Goal: Transaction & Acquisition: Book appointment/travel/reservation

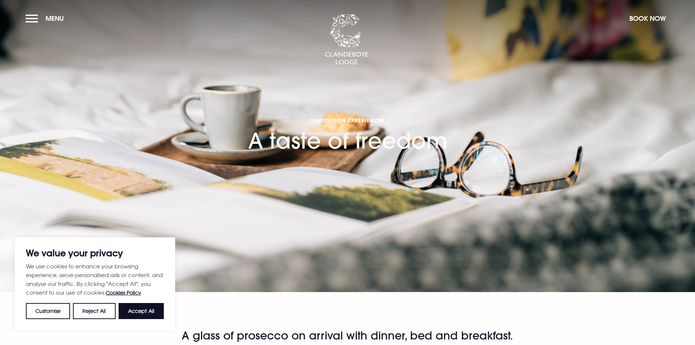
click at [155, 311] on button "Accept All" at bounding box center [141, 311] width 45 height 16
checkbox input "true"
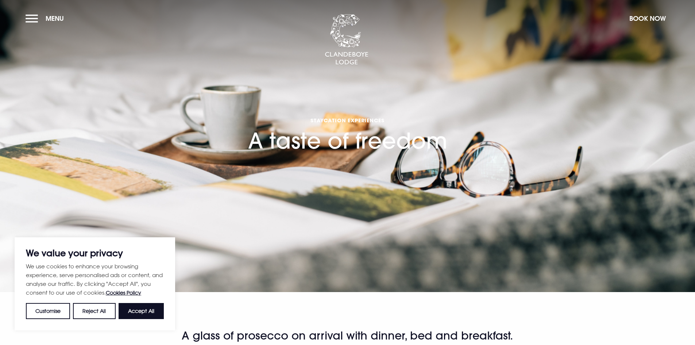
checkbox input "true"
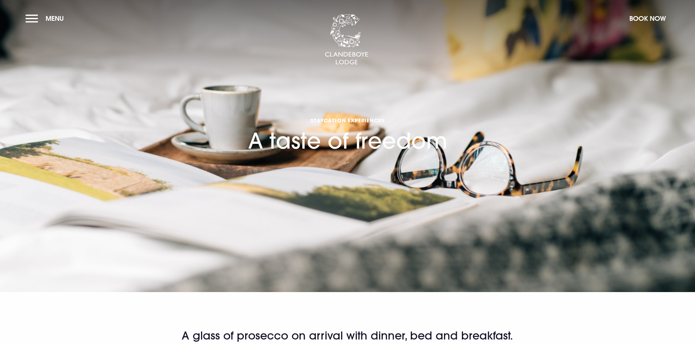
click at [652, 18] on button "Book Now" at bounding box center [648, 19] width 44 height 16
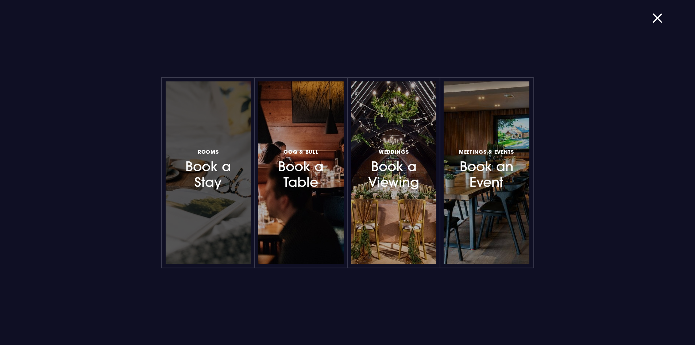
click at [219, 176] on h3 "Rooms Book a Stay" at bounding box center [209, 168] width 64 height 43
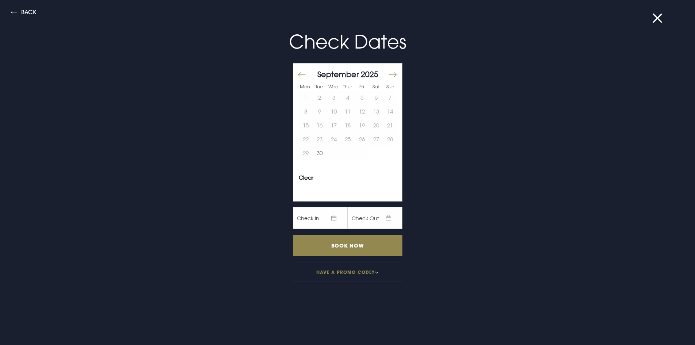
click at [388, 77] on button "Move forward to switch to the next month." at bounding box center [392, 74] width 9 height 15
click at [388, 76] on button "Move forward to switch to the next month." at bounding box center [392, 74] width 9 height 15
click at [298, 73] on button "Move backward to switch to the previous month." at bounding box center [302, 74] width 9 height 15
click at [344, 137] on button "20" at bounding box center [348, 139] width 14 height 14
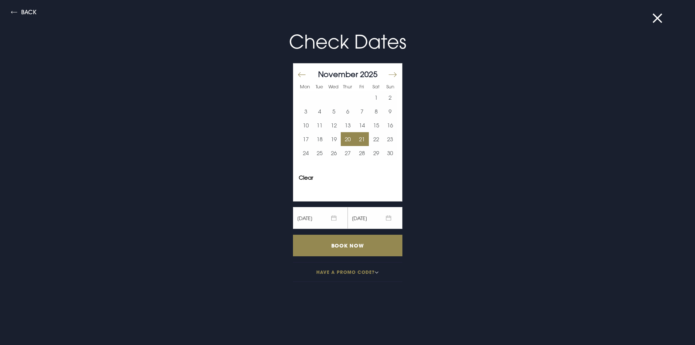
click at [355, 138] on button "21" at bounding box center [362, 139] width 14 height 14
click at [349, 243] on input "Book Now" at bounding box center [348, 246] width 110 height 22
click at [344, 242] on input "Book Now" at bounding box center [348, 246] width 110 height 22
click at [339, 270] on button "Have a promo code?" at bounding box center [348, 272] width 110 height 20
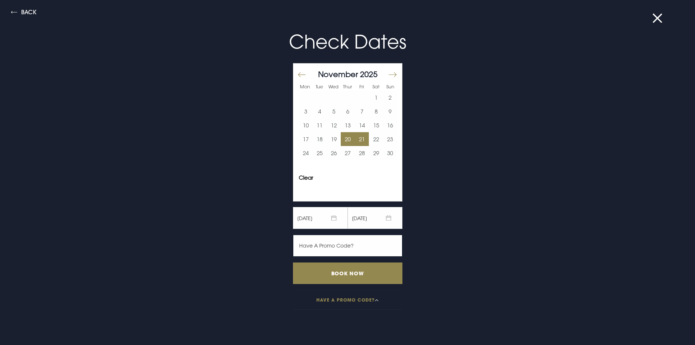
click at [336, 242] on input "text" at bounding box center [348, 246] width 110 height 22
paste input "Would like a place where there is stuff to do. Preferably a [DATE] night stay a…"
type input "W"
type input "TOF15"
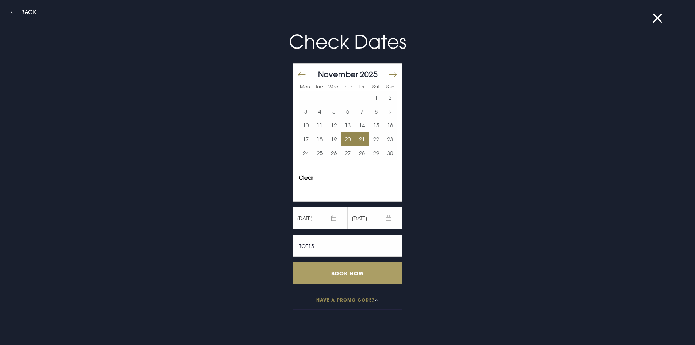
click at [341, 272] on input "Book Now" at bounding box center [348, 273] width 110 height 22
